Goal: Information Seeking & Learning: Learn about a topic

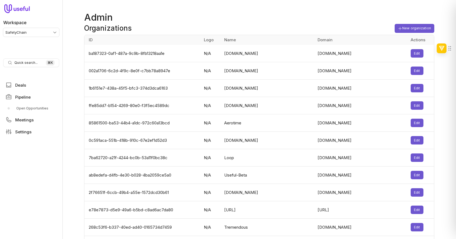
click at [303, 25] on div "Organizations New organization" at bounding box center [259, 29] width 350 height 11
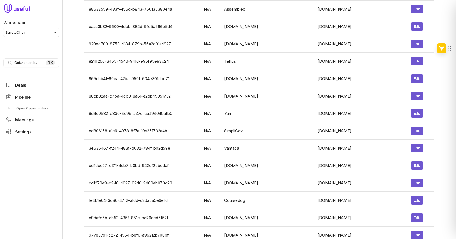
scroll to position [1704, 0]
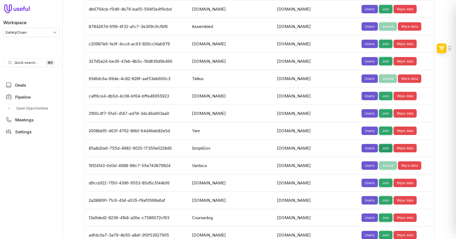
click at [379, 144] on button "Join" at bounding box center [386, 148] width 14 height 8
click at [152, 140] on td "85a8d2e6-755d-4982-9025-17350e0228d5" at bounding box center [136, 148] width 104 height 17
copy td "85a8d2e6-755d-4982-9025-17350e0228d5"
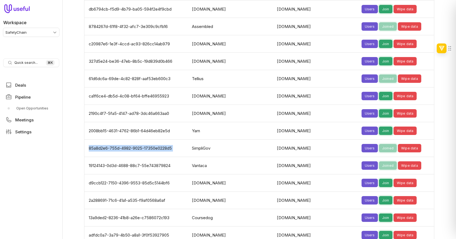
click at [37, 33] on html "Workspace SafetyChain Quick search... ⌘ K Deals Pipeline Open Opportunities Mee…" at bounding box center [228, 119] width 456 height 239
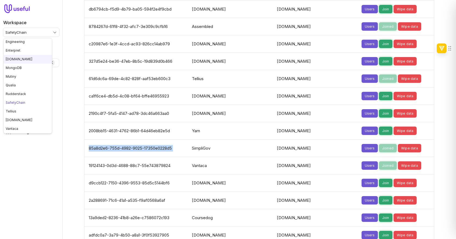
scroll to position [87, 0]
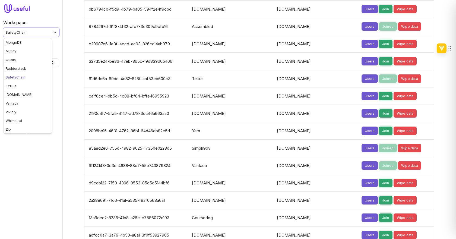
click at [72, 83] on html "Workspace SafetyChain Quick search... ⌘ K Deals Pipeline Open Opportunities Mee…" at bounding box center [228, 119] width 456 height 239
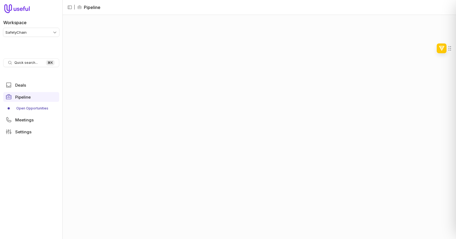
click at [45, 30] on html "Workspace SafetyChain Quick search... ⌘ K Deals Pipeline Open Opportunities Mee…" at bounding box center [228, 119] width 456 height 239
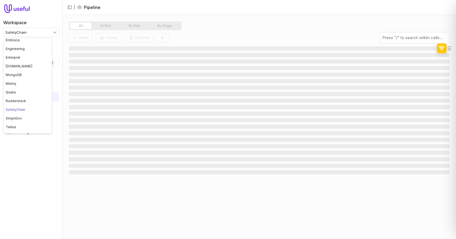
scroll to position [56, 0]
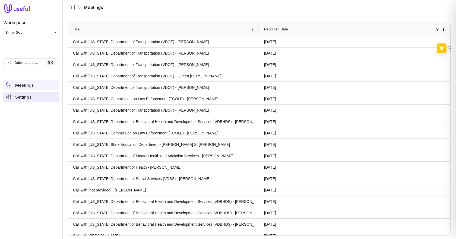
click at [25, 99] on link "Settings" at bounding box center [31, 97] width 56 height 10
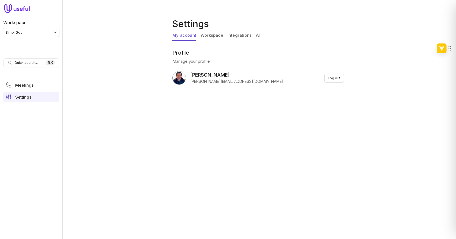
click at [216, 35] on link "Workspace" at bounding box center [212, 35] width 23 height 10
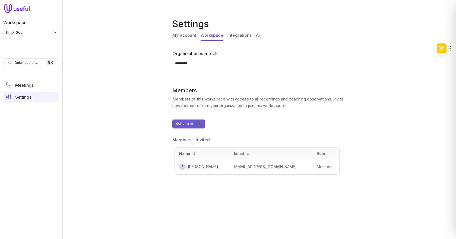
click at [232, 35] on link "Integrations" at bounding box center [240, 35] width 24 height 10
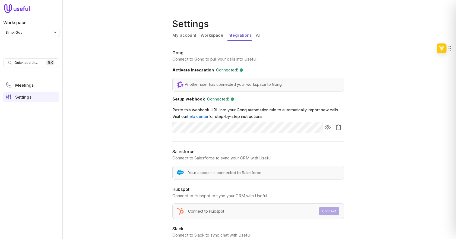
scroll to position [5, 0]
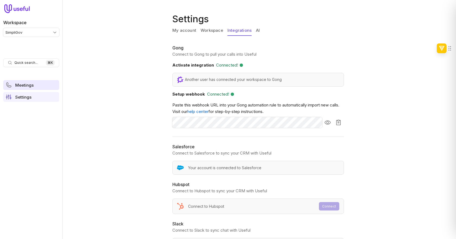
click at [30, 84] on span "Meetings" at bounding box center [24, 85] width 18 height 4
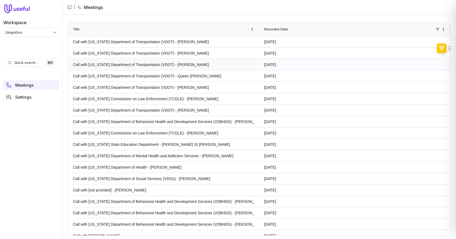
click at [150, 64] on link "Call with Virginia Department of Transportation (VDOT) - Lynn Hadden" at bounding box center [163, 64] width 181 height 11
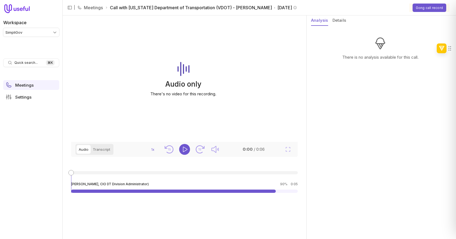
click at [338, 23] on button "Details" at bounding box center [340, 20] width 14 height 10
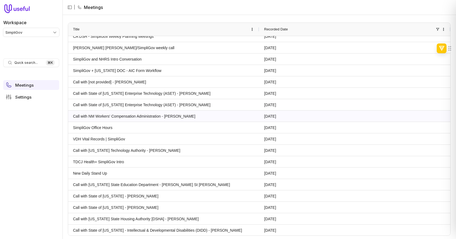
scroll to position [268, 0]
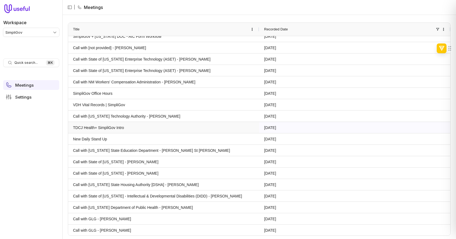
click at [219, 126] on link "TDCJ Health+ SimpliGov Intro" at bounding box center [163, 127] width 181 height 11
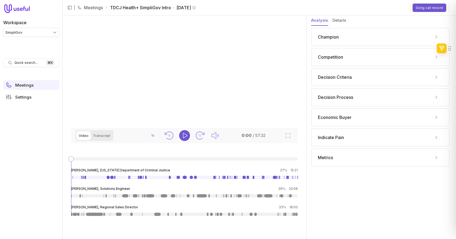
click at [342, 22] on button "Details" at bounding box center [340, 20] width 14 height 10
